Goal: Find specific page/section: Find specific page/section

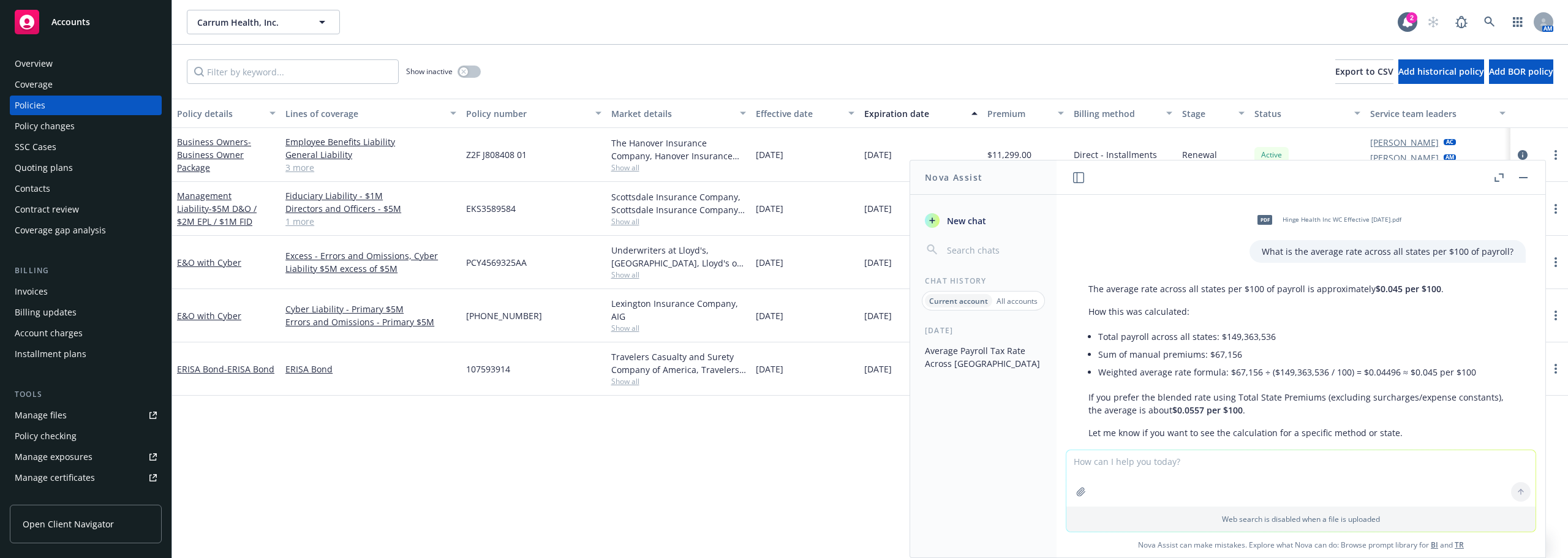
scroll to position [46, 0]
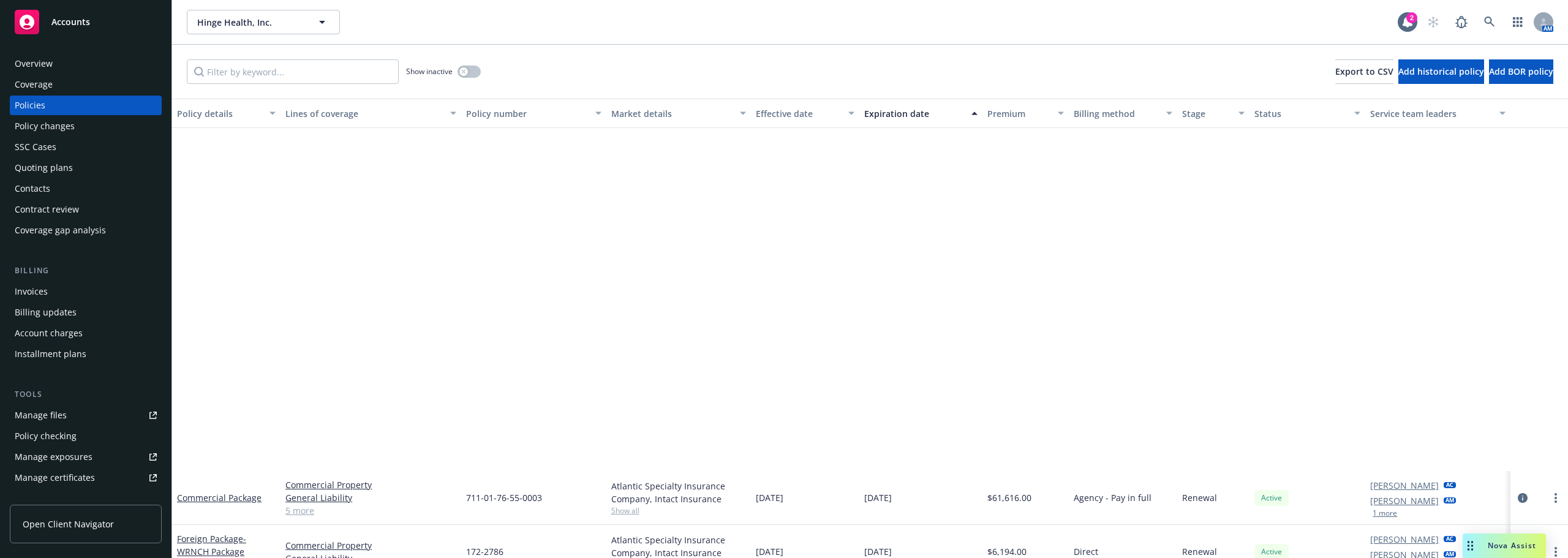
scroll to position [429, 0]
